Goal: Task Accomplishment & Management: Manage account settings

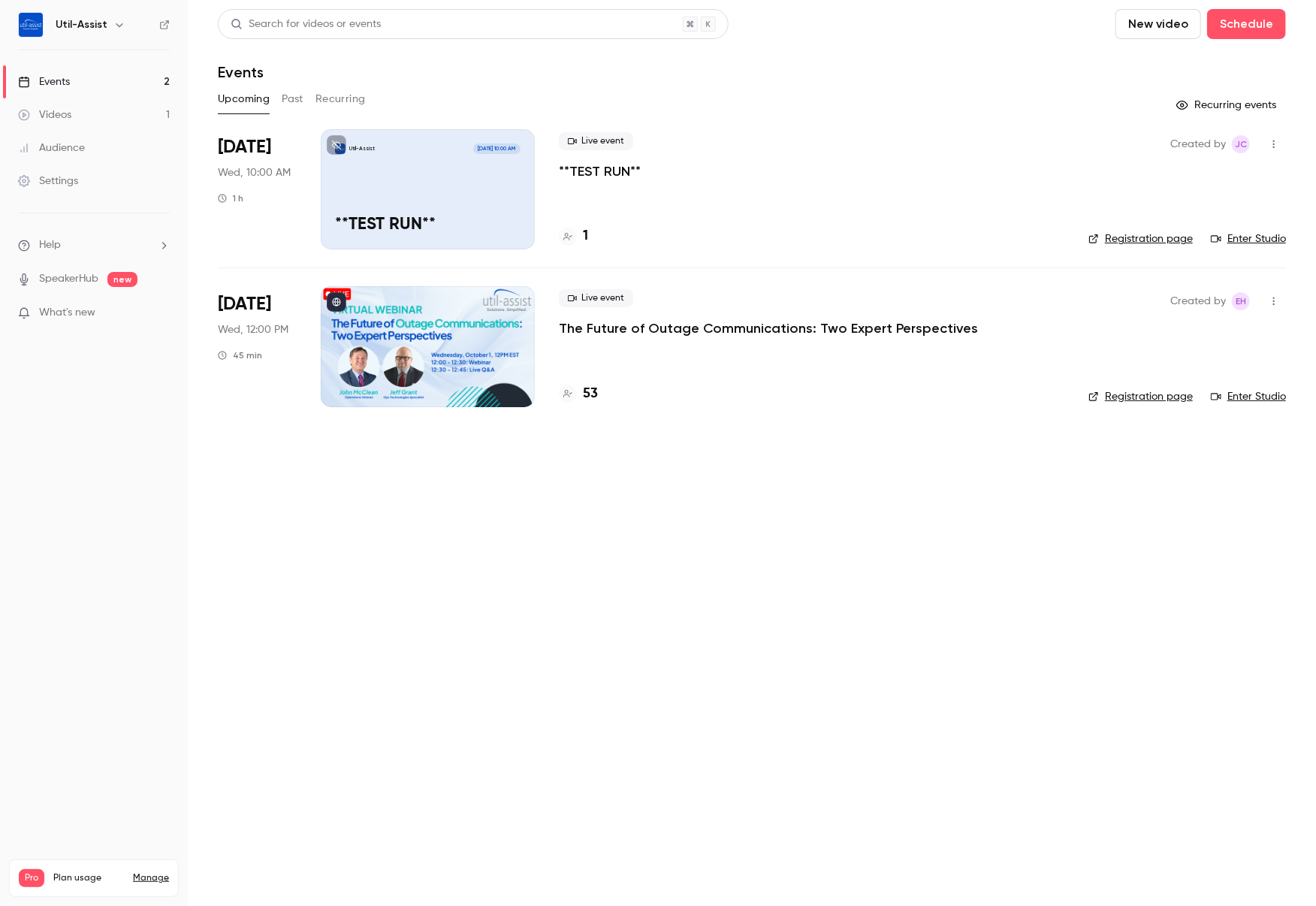
click at [1280, 303] on button "button" at bounding box center [1273, 301] width 24 height 24
click at [361, 317] on div at bounding box center [658, 453] width 1316 height 906
click at [587, 329] on p "The Future of Outage Communications: Two Expert Perspectives" at bounding box center [768, 328] width 419 height 18
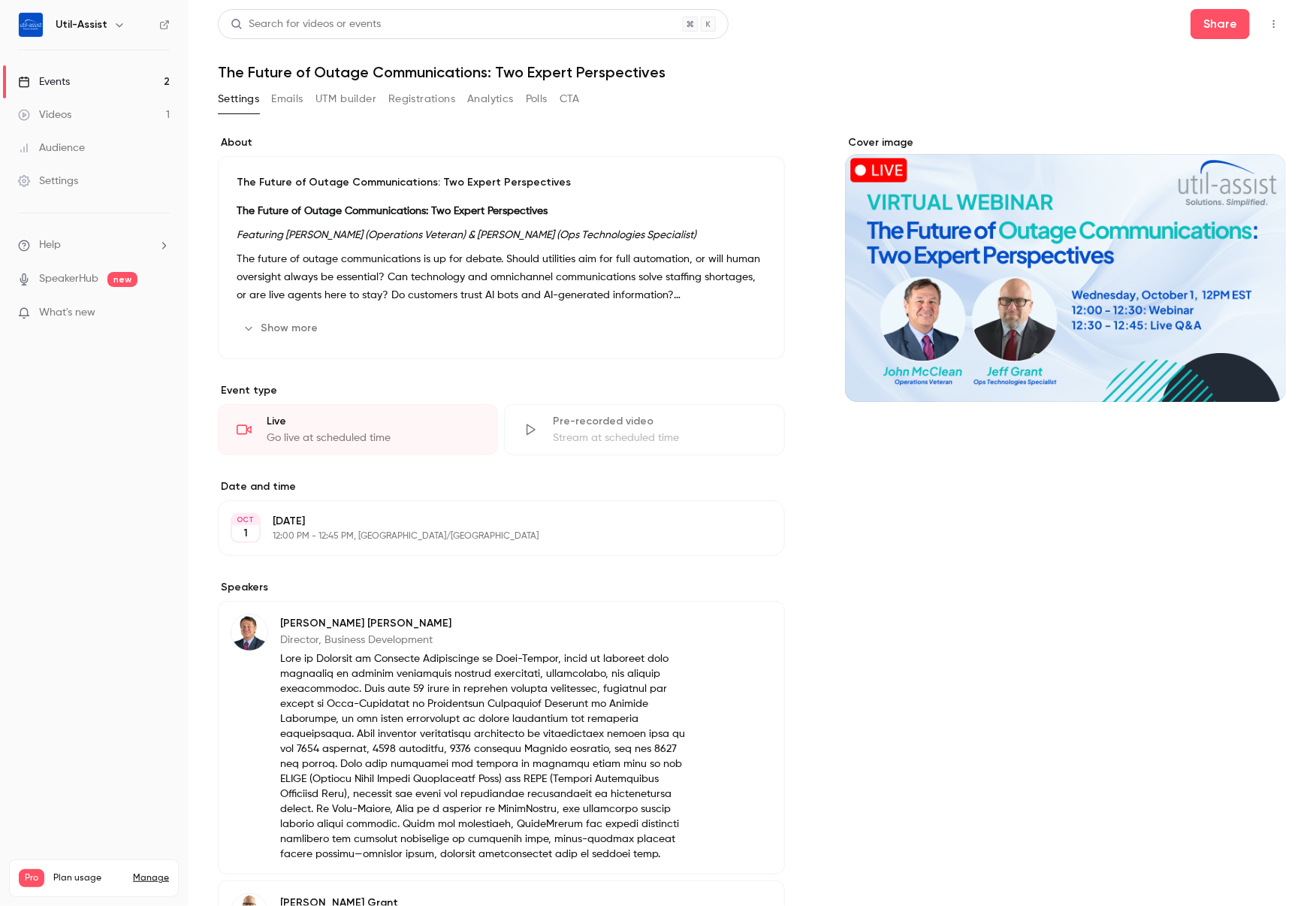
click at [292, 102] on button "Emails" at bounding box center [287, 99] width 31 height 24
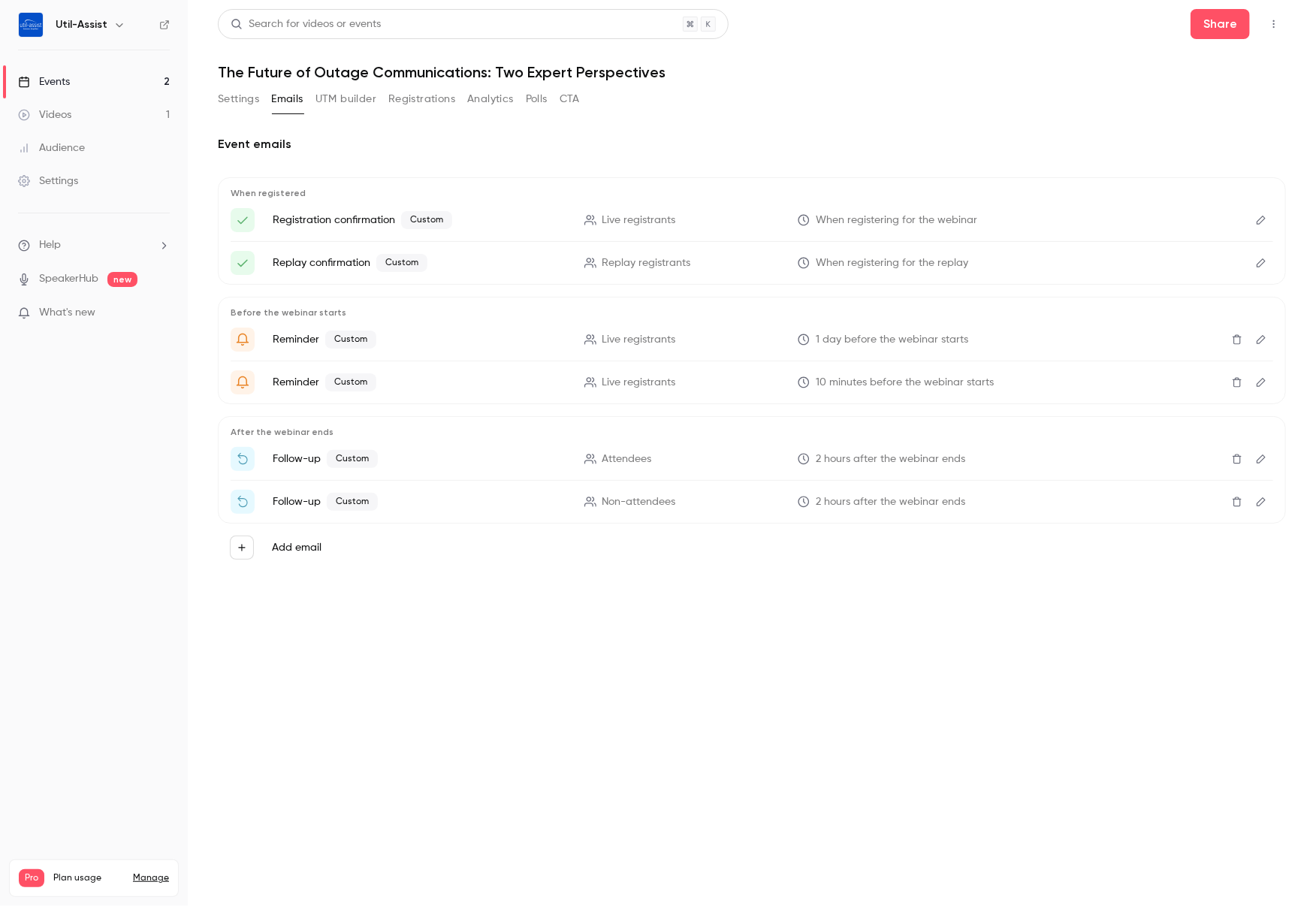
click at [1262, 458] on icon "Edit" at bounding box center [1261, 459] width 12 height 10
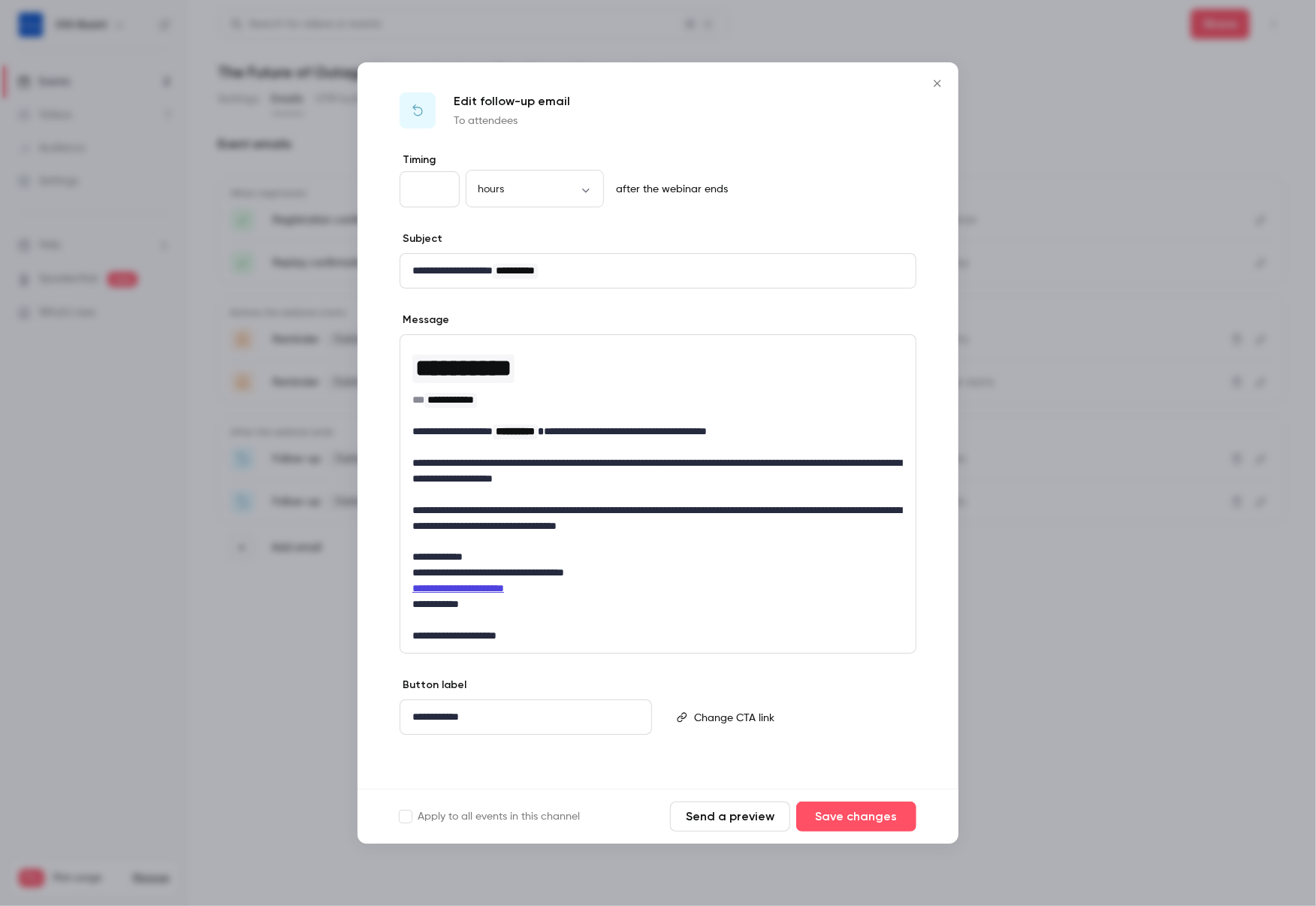
click at [1030, 607] on div at bounding box center [658, 453] width 1316 height 906
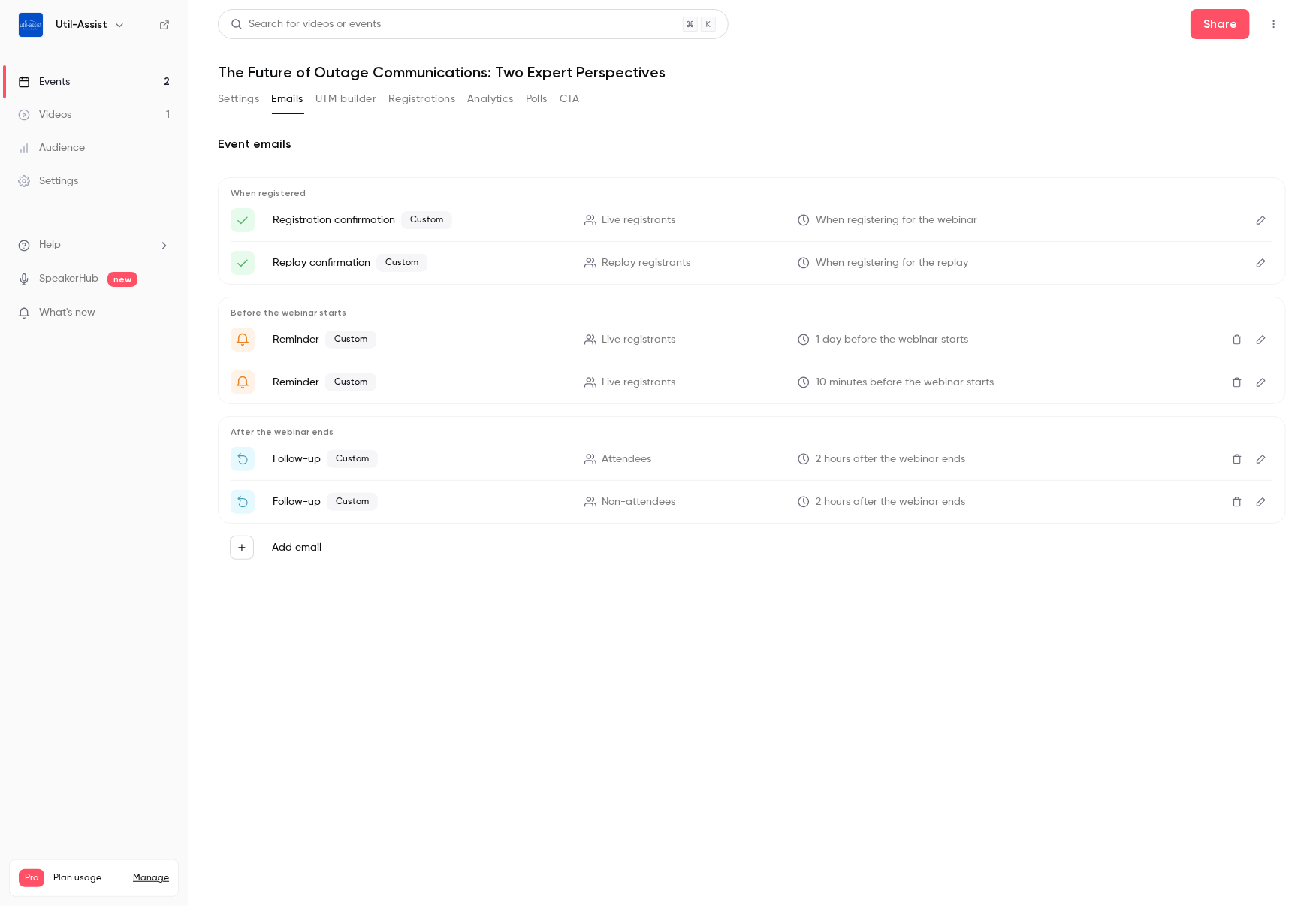
click at [352, 95] on button "UTM builder" at bounding box center [346, 99] width 61 height 24
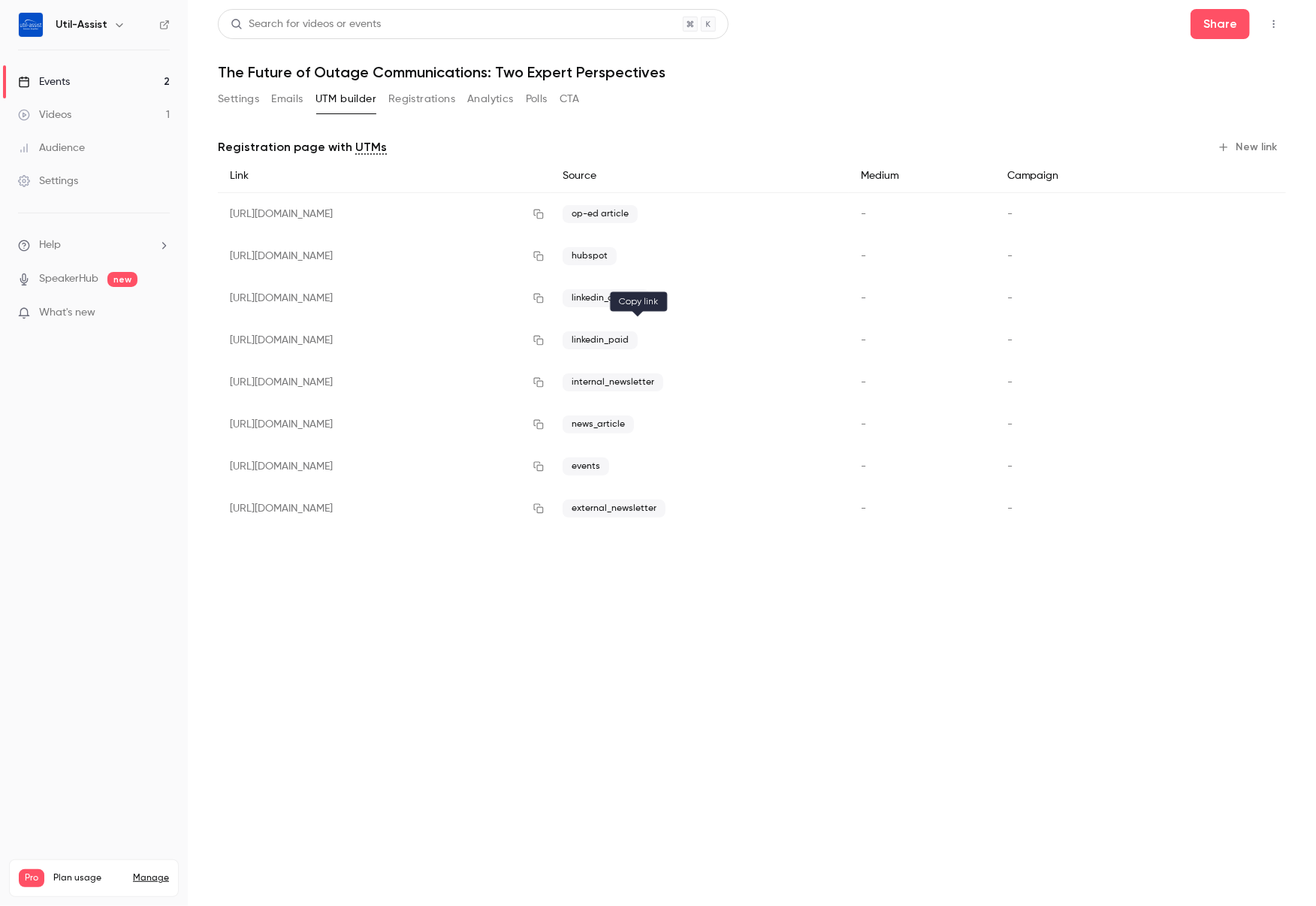
click at [544, 341] on icon "button" at bounding box center [538, 340] width 9 height 9
click at [434, 101] on button "Registrations" at bounding box center [421, 99] width 67 height 24
